Goal: Navigation & Orientation: Find specific page/section

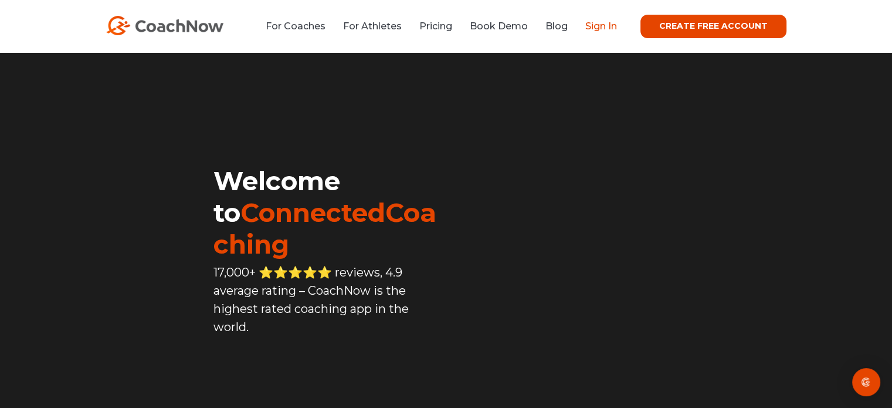
drag, startPoint x: 0, startPoint y: 0, endPoint x: 602, endPoint y: 22, distance: 602.6
click at [602, 22] on link "Sign In" at bounding box center [601, 26] width 32 height 11
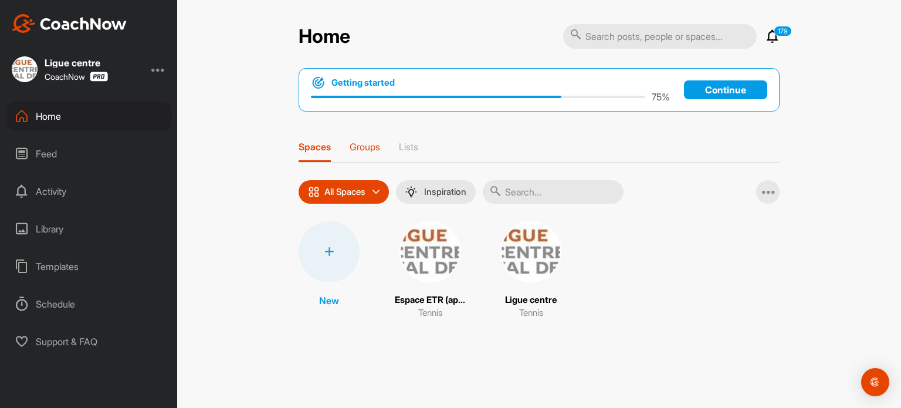
click at [365, 145] on p "Groups" at bounding box center [364, 147] width 30 height 12
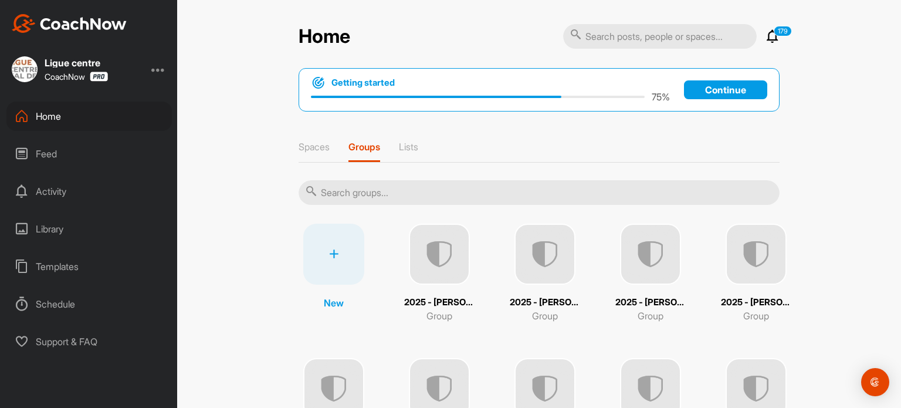
click at [347, 183] on input "text" at bounding box center [538, 192] width 481 height 25
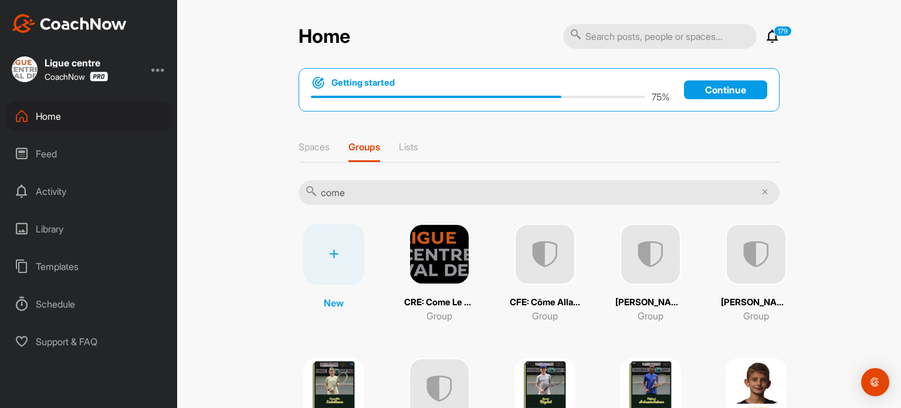
type input "come"
click at [542, 247] on img at bounding box center [544, 253] width 61 height 61
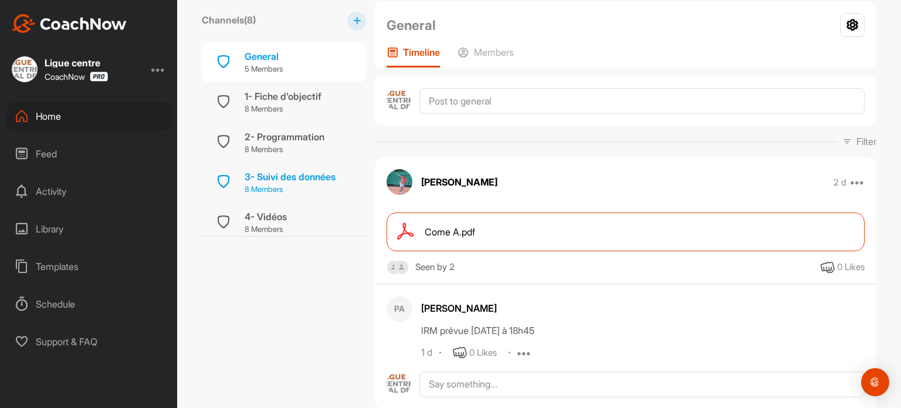
scroll to position [135, 0]
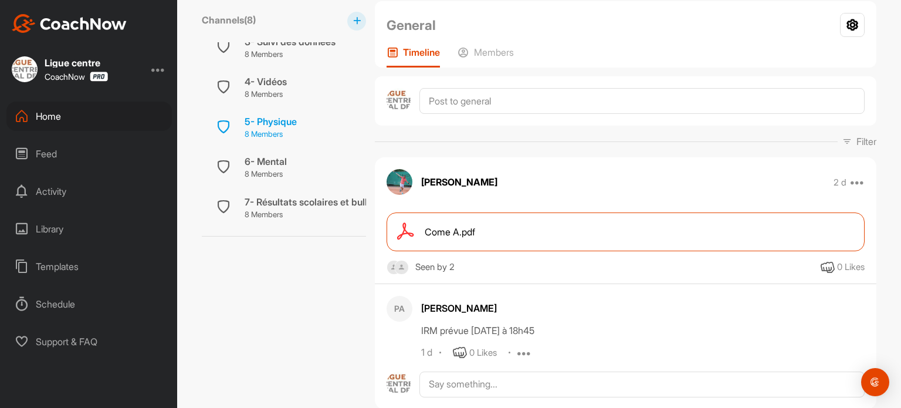
click at [273, 119] on div "5- Physique" at bounding box center [271, 121] width 52 height 14
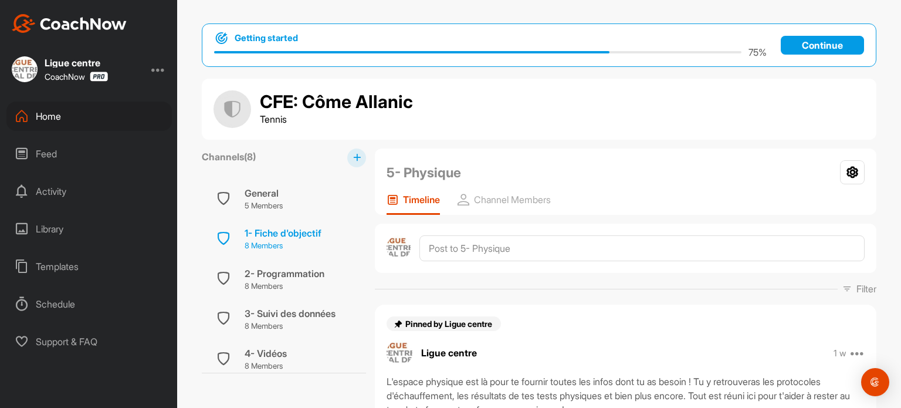
click at [267, 230] on div "1- Fiche d'objectif" at bounding box center [283, 233] width 77 height 14
click at [262, 207] on p "5 Members" at bounding box center [264, 206] width 38 height 12
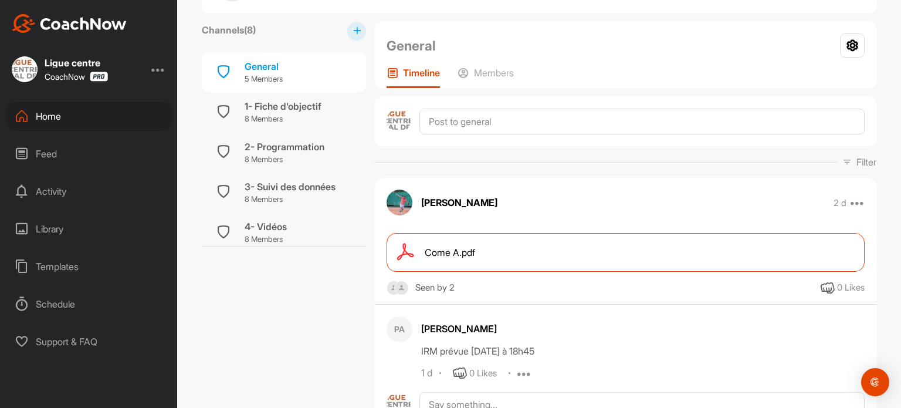
scroll to position [111, 0]
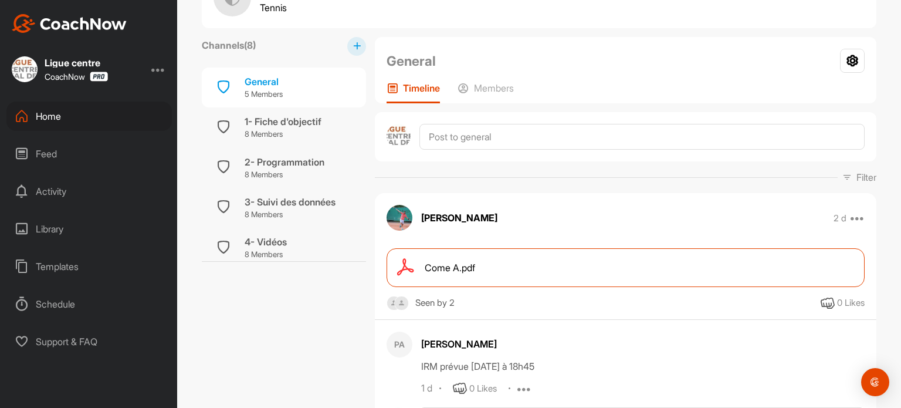
click at [535, 262] on div "Come A.pdf" at bounding box center [625, 267] width 478 height 39
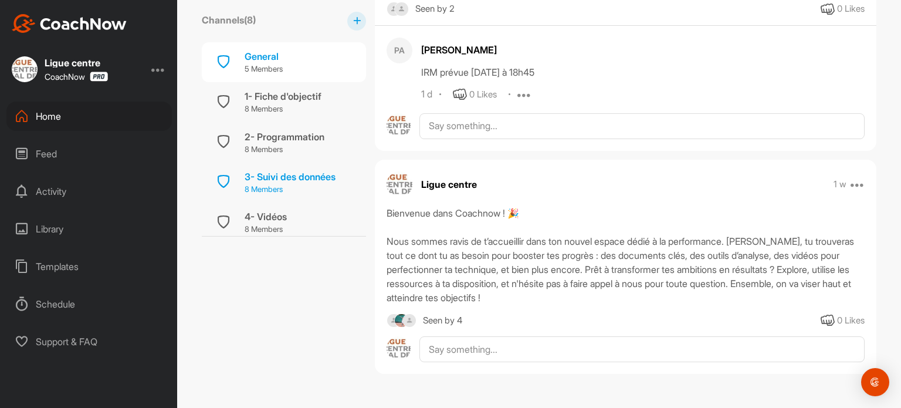
scroll to position [173, 0]
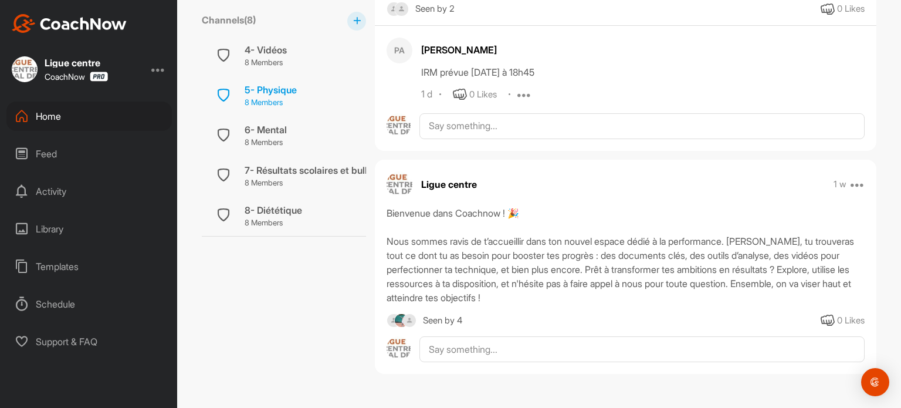
click at [276, 97] on p "8 Members" at bounding box center [271, 103] width 52 height 12
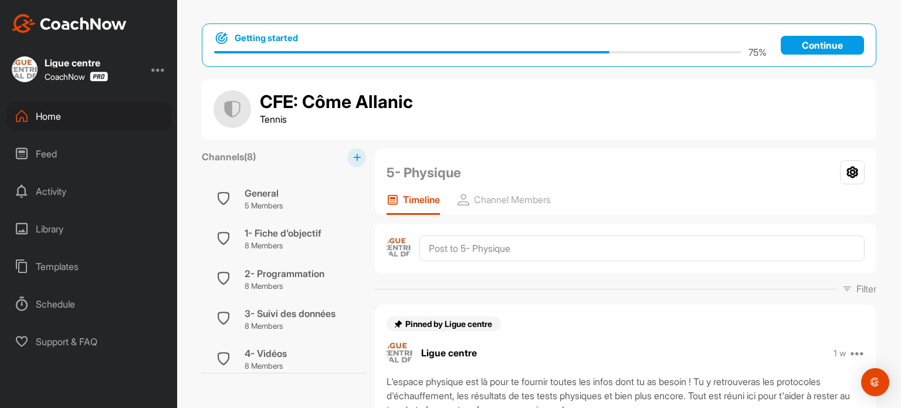
click at [50, 114] on div "Home" at bounding box center [88, 115] width 165 height 29
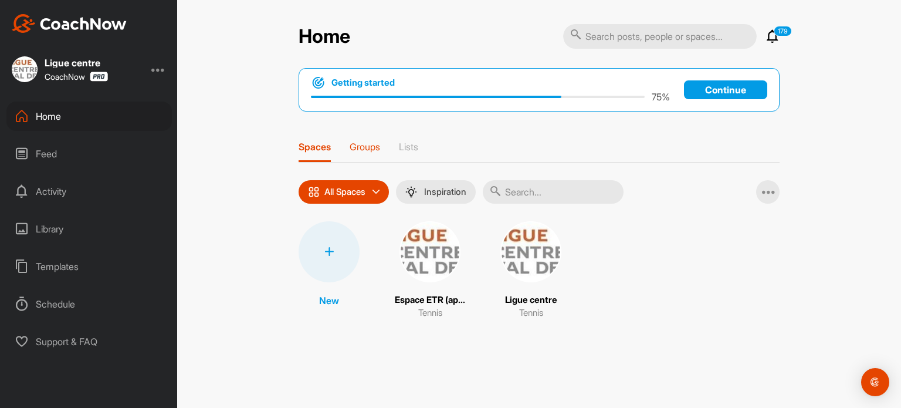
click at [361, 147] on p "Groups" at bounding box center [364, 147] width 30 height 12
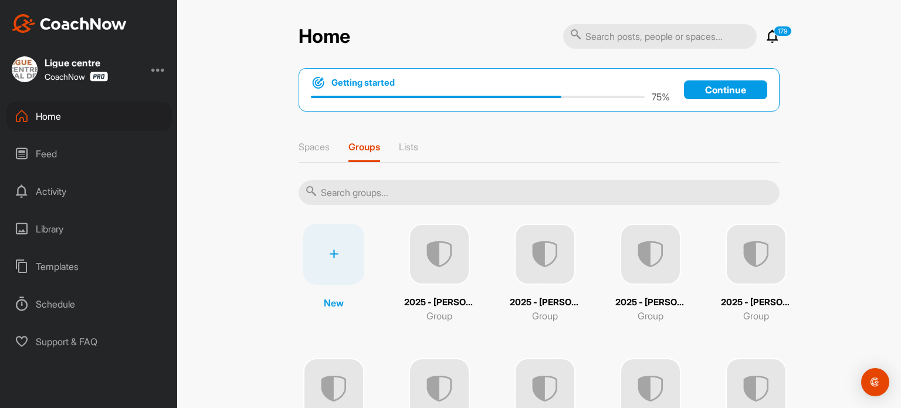
click at [359, 187] on input "text" at bounding box center [538, 192] width 481 height 25
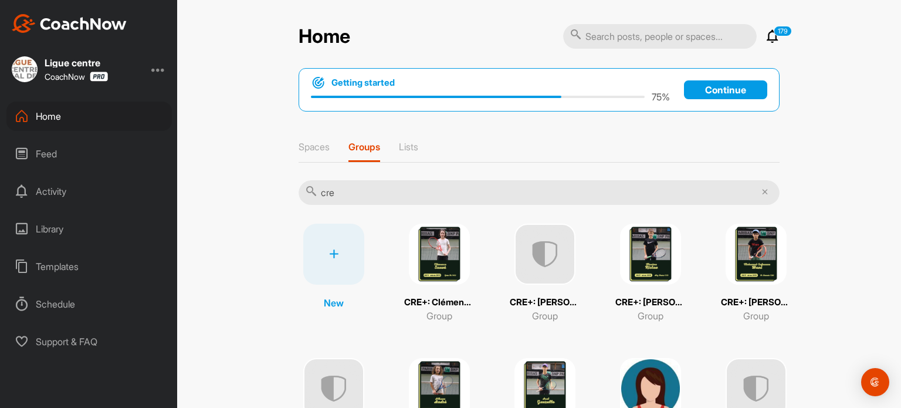
type input "cre"
click at [257, 216] on div "Home 179 Notifications Invitations Today PA Pascal A. posted a video . 7 h • CF…" at bounding box center [539, 204] width 724 height 408
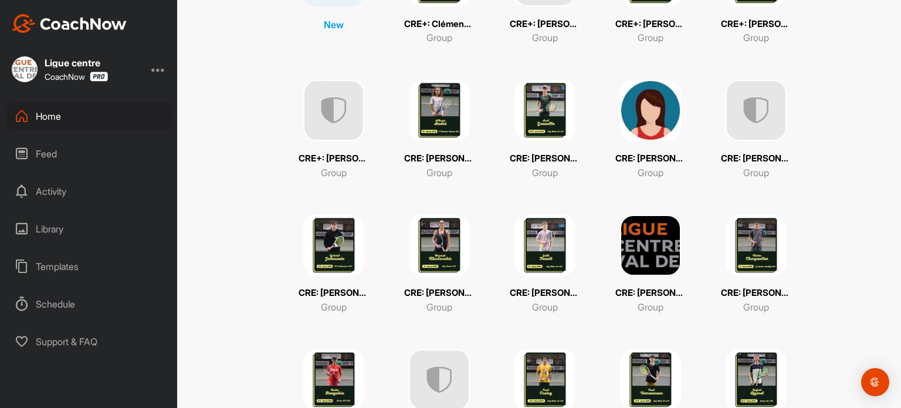
scroll to position [279, 0]
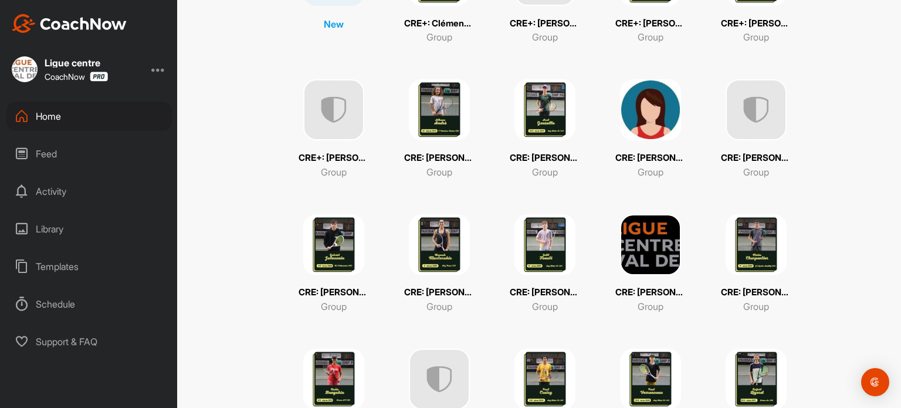
click at [317, 243] on img at bounding box center [333, 244] width 61 height 61
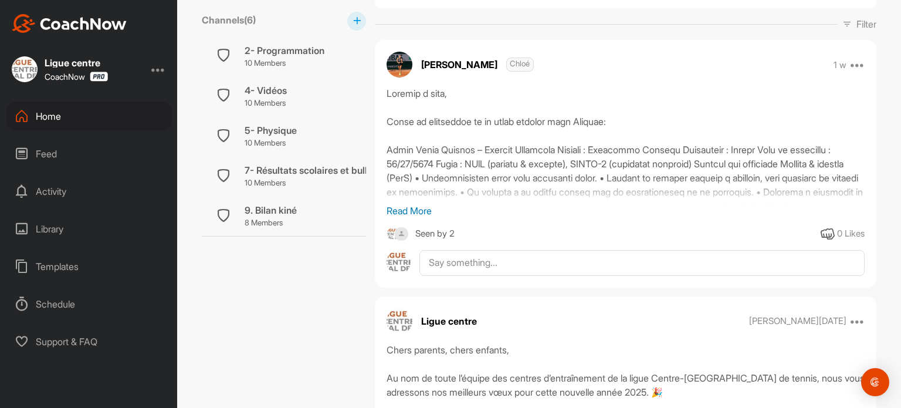
scroll to position [264, 0]
click at [852, 65] on icon at bounding box center [857, 65] width 14 height 14
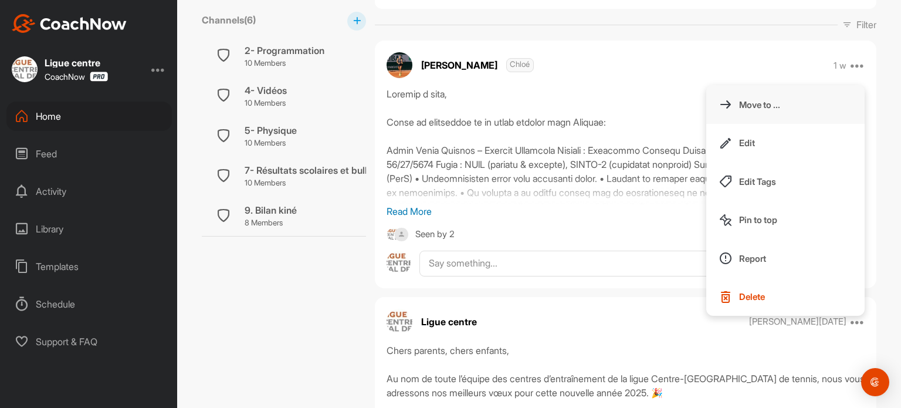
click at [748, 103] on p "Move to ..." at bounding box center [759, 105] width 41 height 12
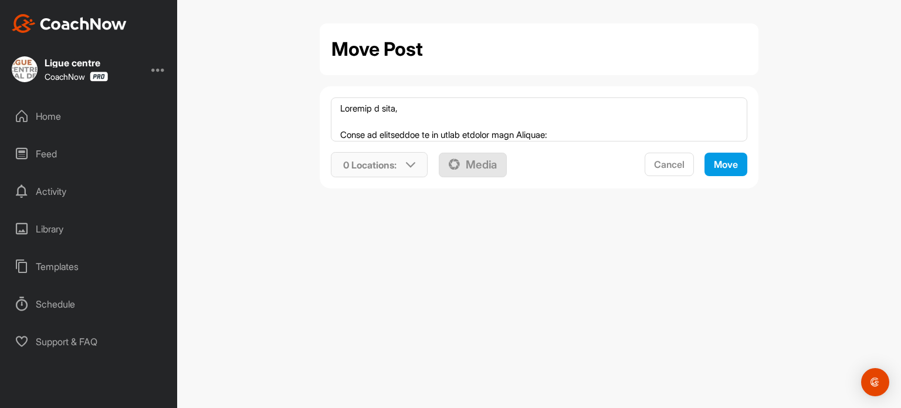
click at [409, 164] on icon at bounding box center [410, 164] width 9 height 9
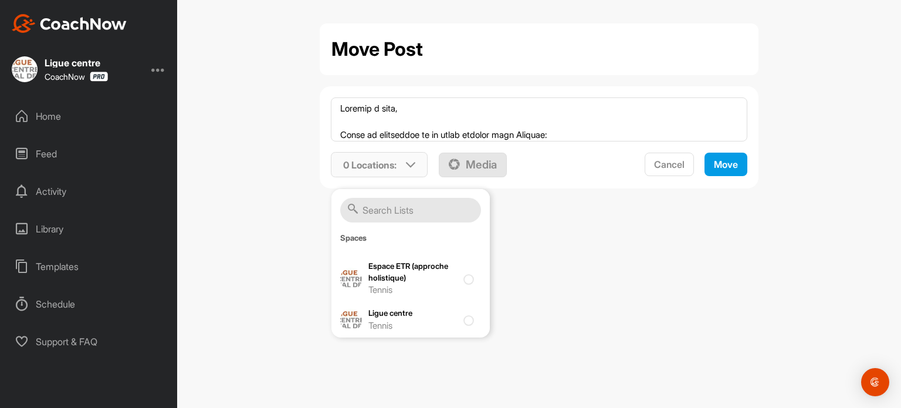
click at [379, 212] on input "text" at bounding box center [410, 210] width 141 height 25
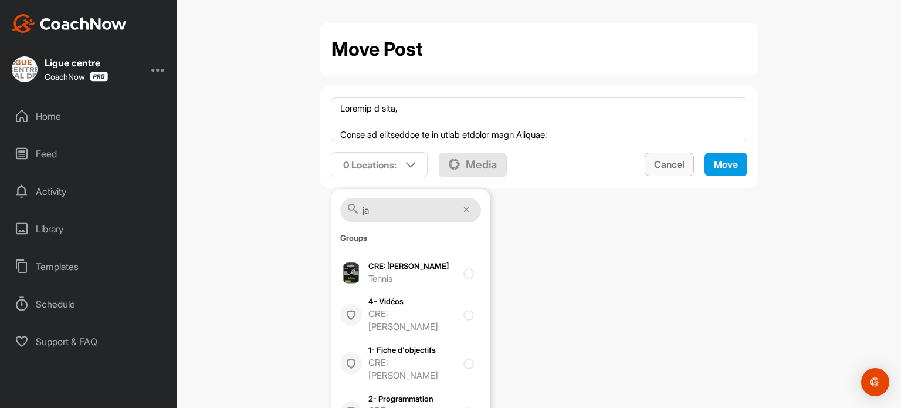
type input "ja"
click at [663, 157] on button "Cancel" at bounding box center [668, 163] width 49 height 23
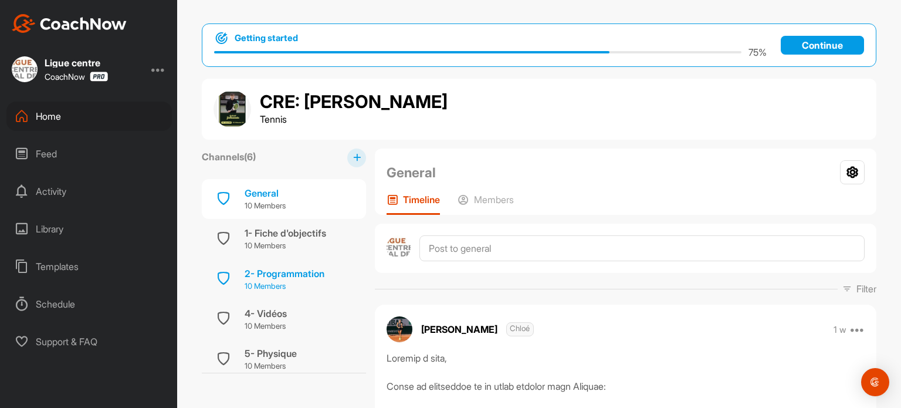
scroll to position [93, 0]
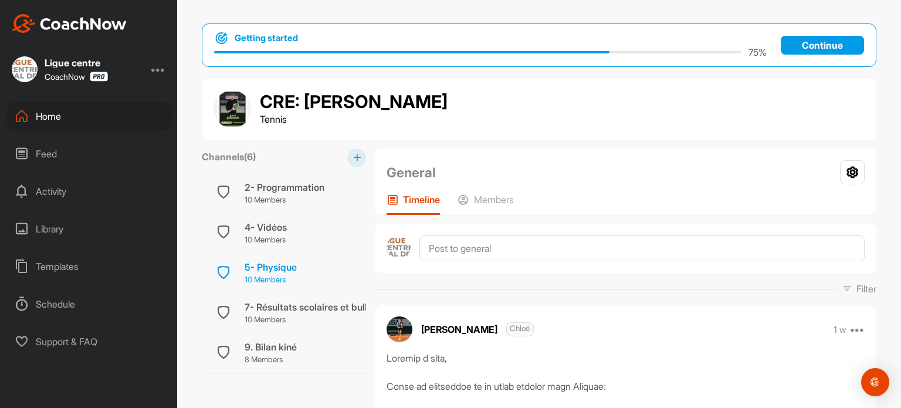
click at [277, 264] on div "5- Physique" at bounding box center [271, 267] width 52 height 14
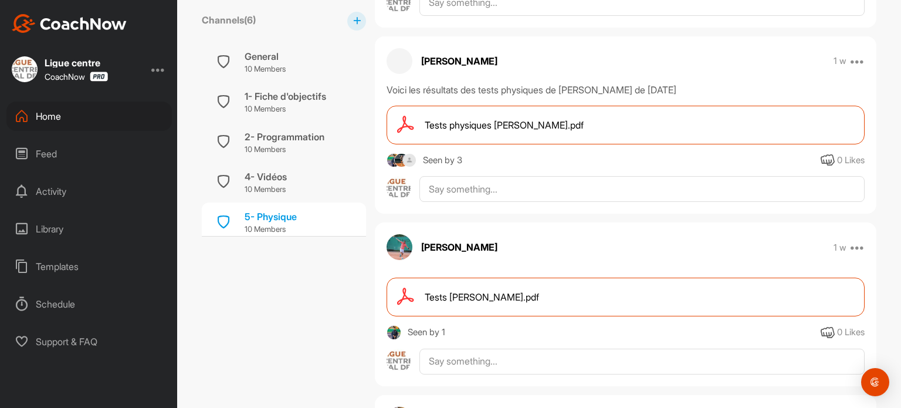
scroll to position [712, 0]
click at [50, 115] on div "Home" at bounding box center [88, 115] width 165 height 29
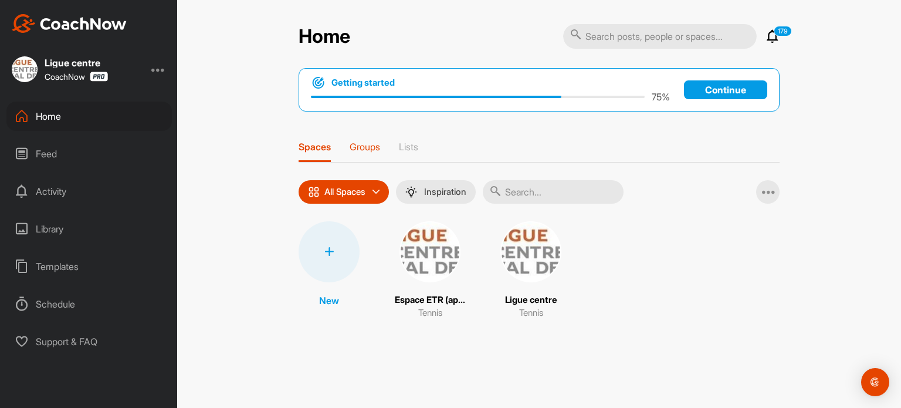
click at [362, 142] on p "Groups" at bounding box center [364, 147] width 30 height 12
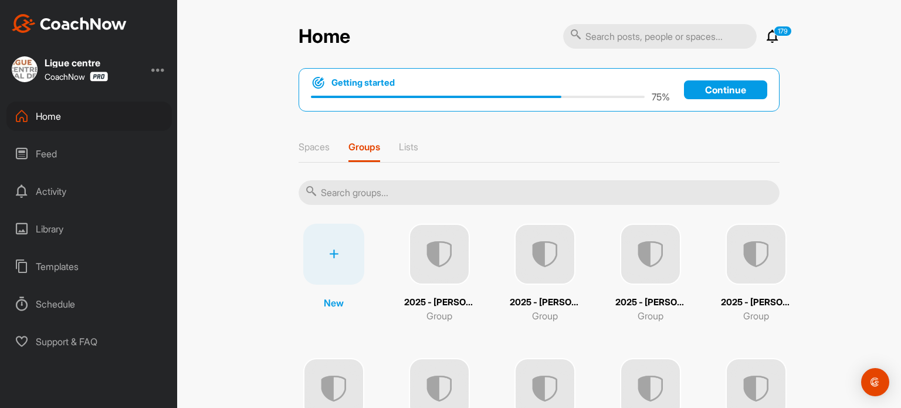
click at [356, 191] on input "text" at bounding box center [538, 192] width 481 height 25
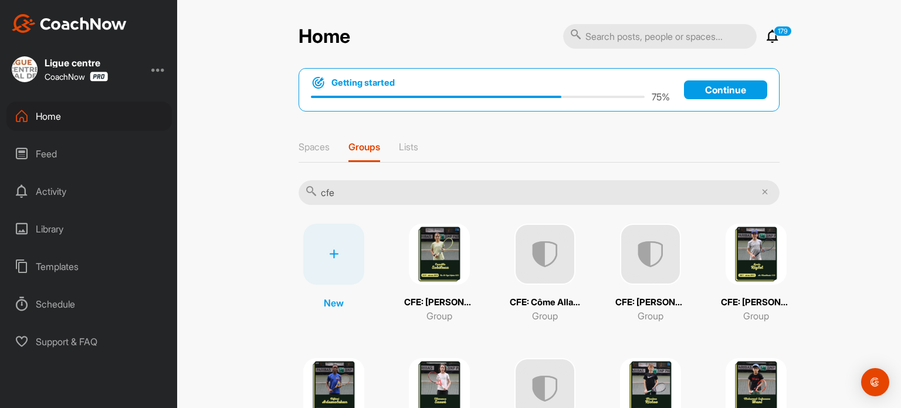
type input "cfe"
click at [253, 259] on div "Home 179 Notifications Invitations Today PA Pascal A. posted a video . 7 h • CF…" at bounding box center [539, 204] width 724 height 408
click at [762, 258] on img at bounding box center [755, 253] width 61 height 61
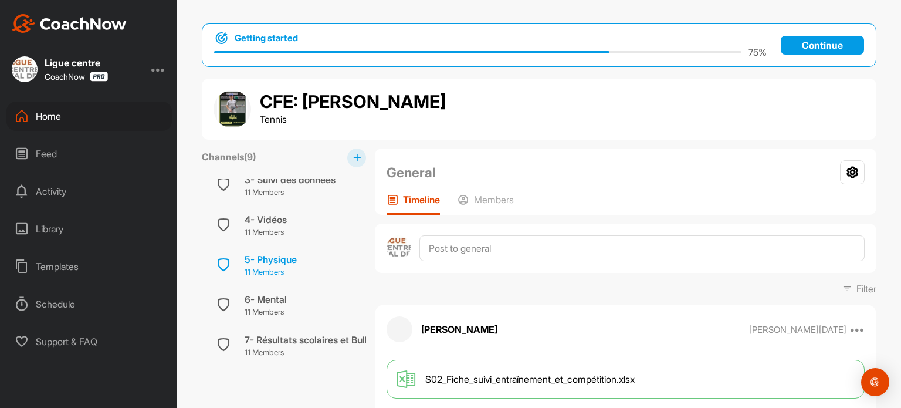
click at [272, 261] on div "5- Physique" at bounding box center [271, 259] width 52 height 14
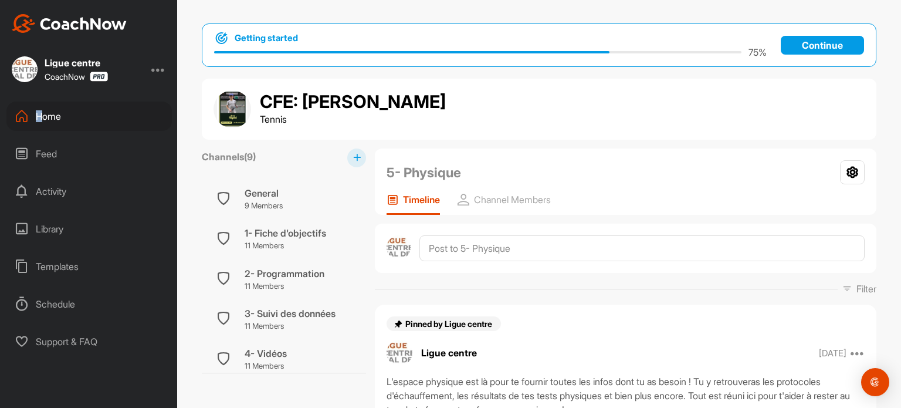
drag, startPoint x: 165, startPoint y: 67, endPoint x: 42, endPoint y: 112, distance: 131.2
click at [42, 112] on div "Ligue centre CoachNow Home Feed Activity Library Templates Schedule Support & F…" at bounding box center [88, 204] width 177 height 408
click at [42, 112] on div "Home" at bounding box center [88, 115] width 165 height 29
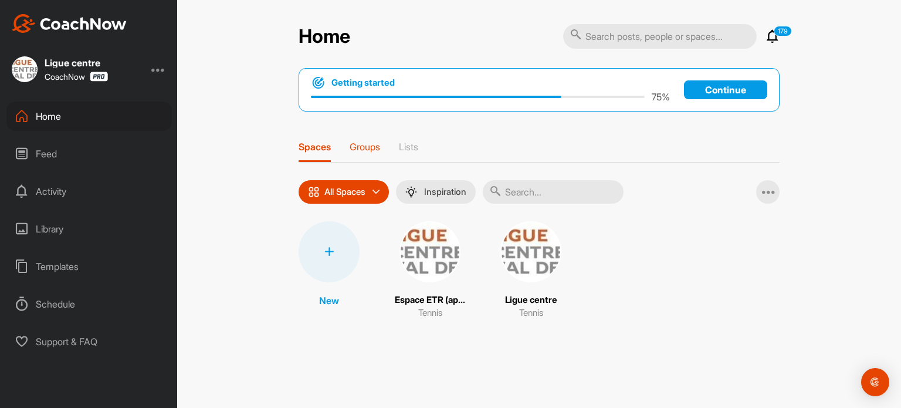
click at [366, 145] on p "Groups" at bounding box center [364, 147] width 30 height 12
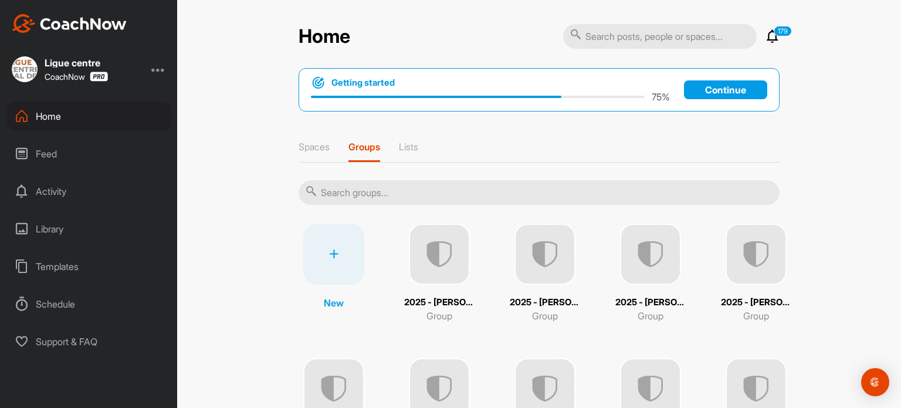
click at [355, 194] on input "text" at bounding box center [538, 192] width 481 height 25
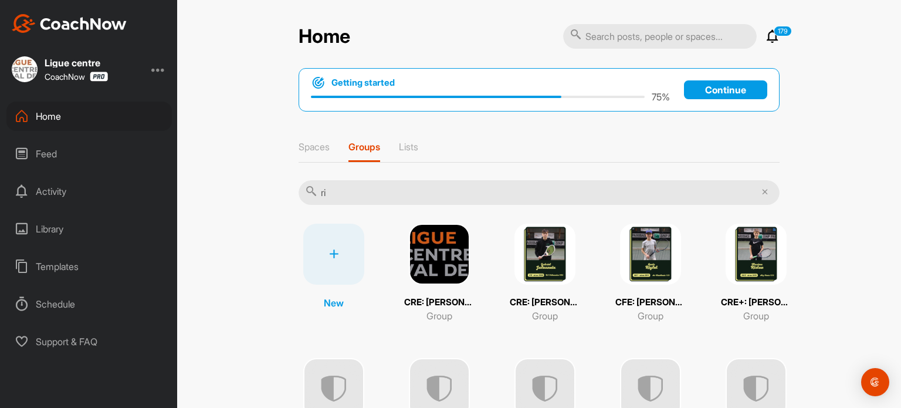
type input "ri"
click at [647, 260] on img at bounding box center [650, 253] width 61 height 61
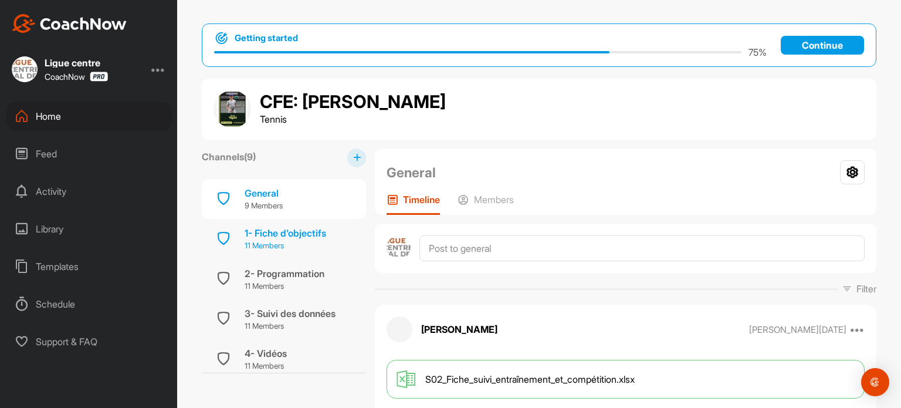
click at [277, 230] on div "1- Fiche d'objectifs" at bounding box center [286, 233] width 82 height 14
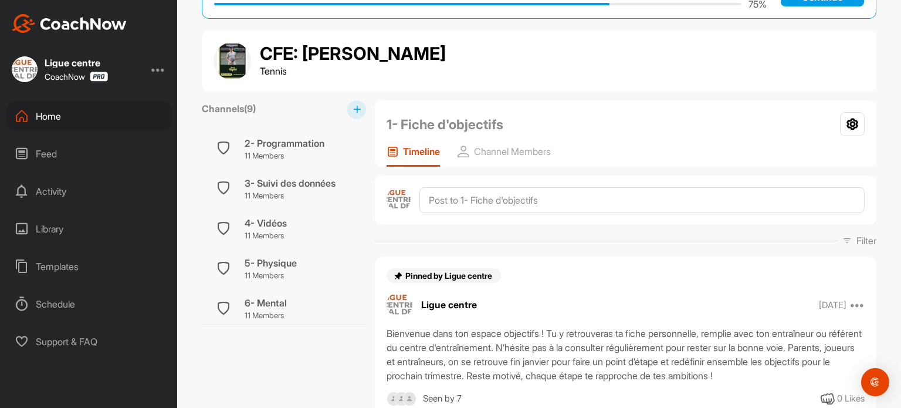
scroll to position [37, 0]
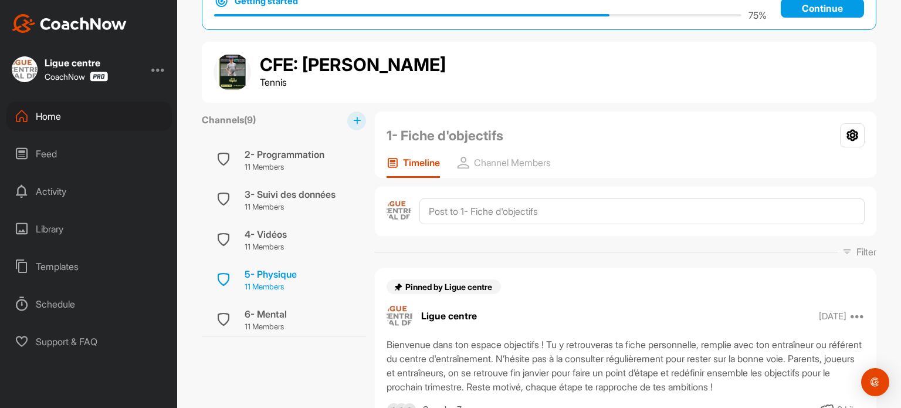
click at [272, 277] on div "5- Physique" at bounding box center [271, 274] width 52 height 14
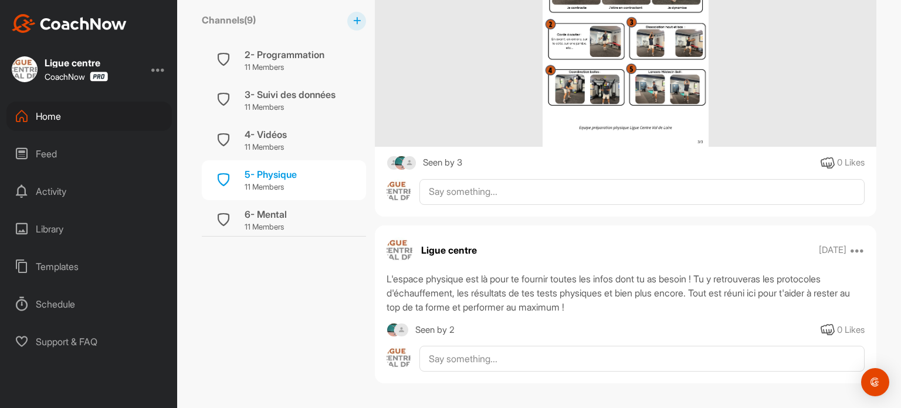
scroll to position [1597, 0]
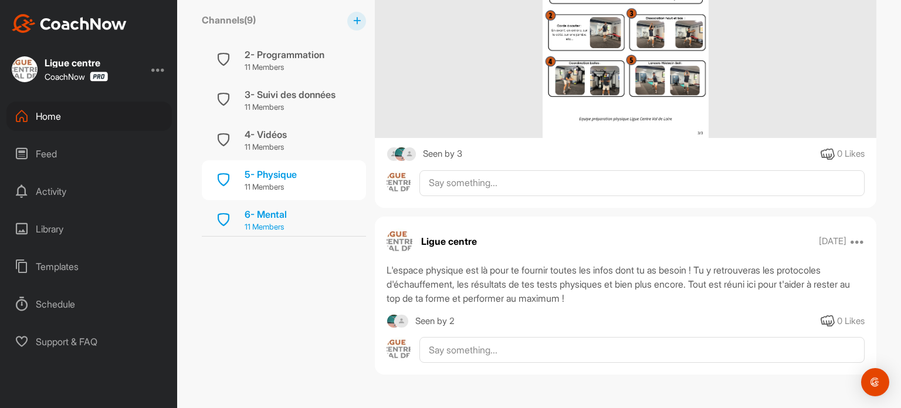
click at [274, 204] on div "6- Mental 11 Members" at bounding box center [284, 220] width 164 height 40
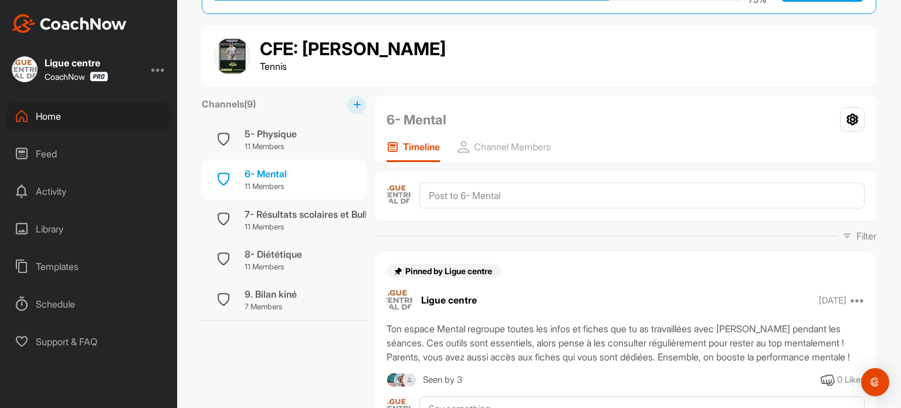
scroll to position [53, 0]
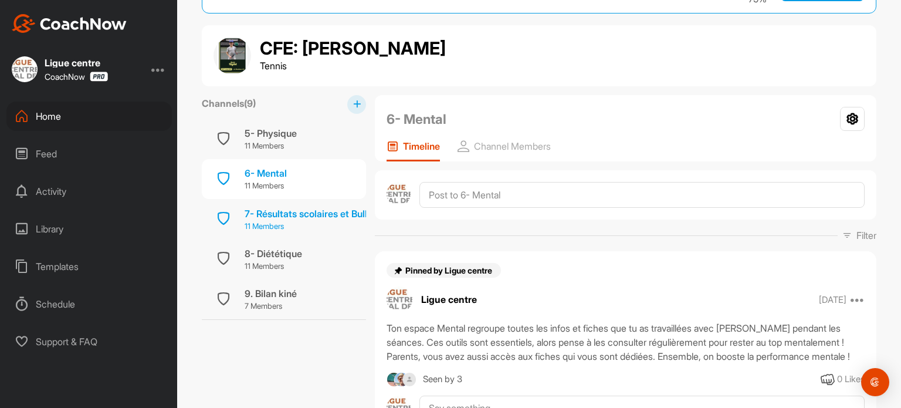
click at [279, 220] on p "11 Members" at bounding box center [348, 226] width 206 height 12
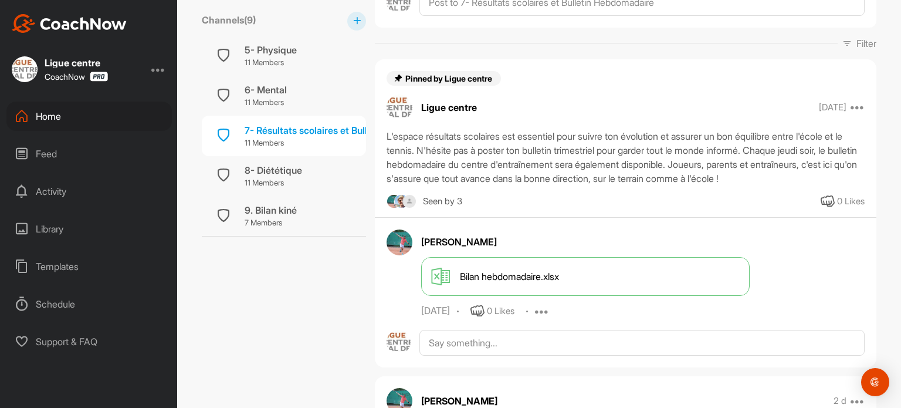
scroll to position [260, 0]
click at [854, 103] on icon at bounding box center [857, 108] width 14 height 14
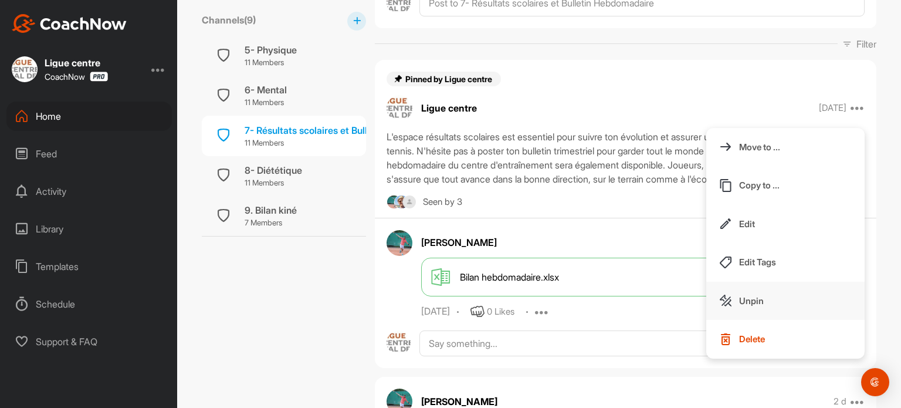
click at [741, 297] on p "Unpin" at bounding box center [751, 300] width 25 height 12
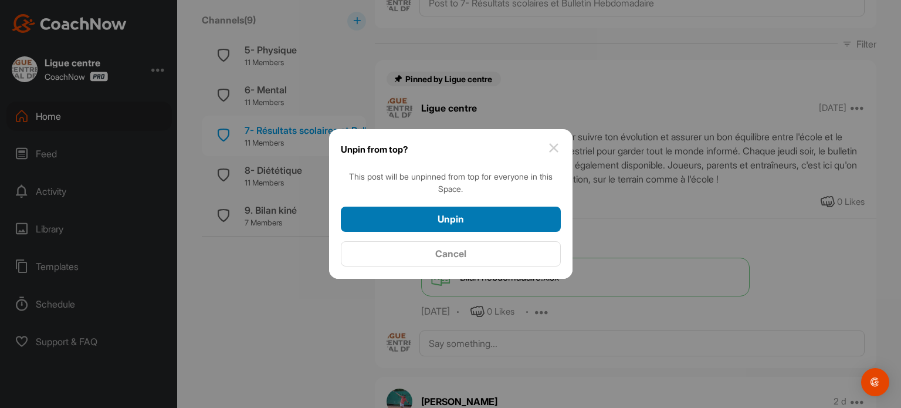
click at [478, 227] on button "Unpin" at bounding box center [451, 218] width 220 height 25
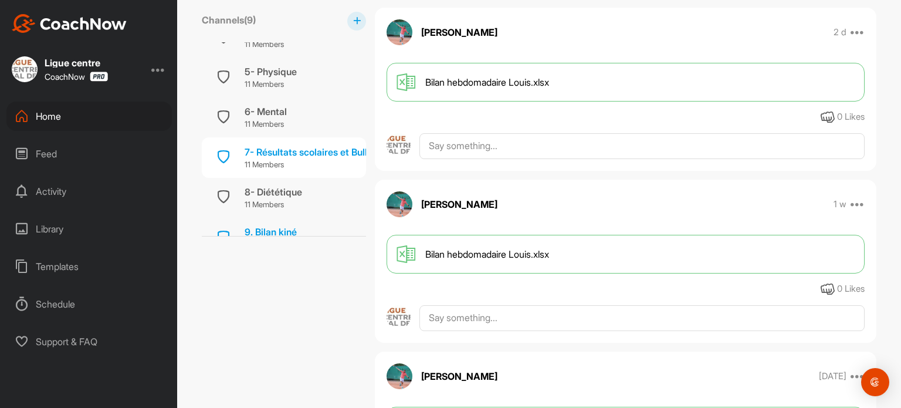
scroll to position [184, 0]
click at [274, 80] on p "11 Members" at bounding box center [271, 85] width 52 height 12
